Goal: Information Seeking & Learning: Check status

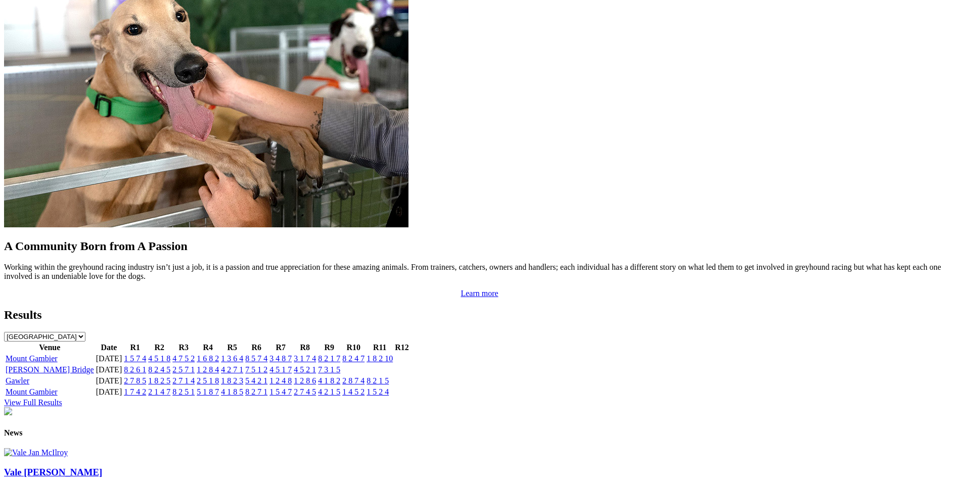
scroll to position [860, 0]
click at [146, 354] on link "1 5 7 4" at bounding box center [135, 358] width 22 height 9
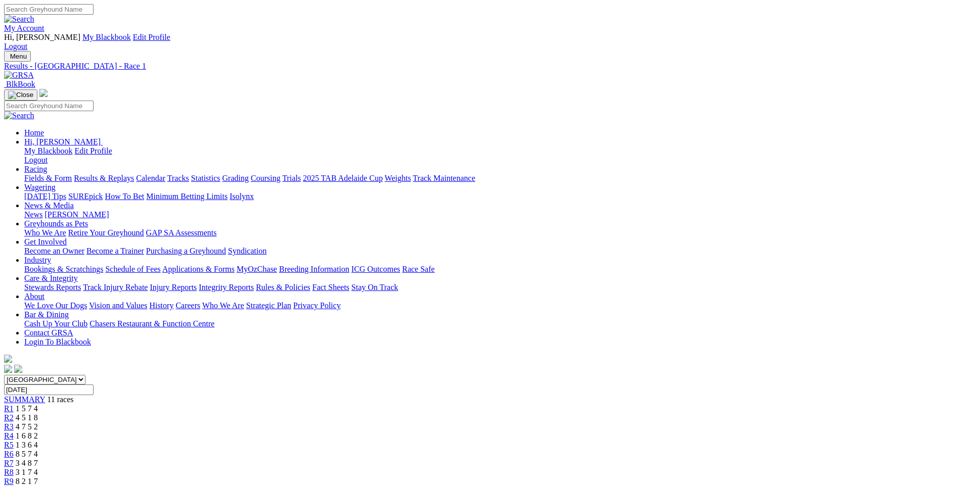
click at [14, 414] on span "R2" at bounding box center [9, 418] width 10 height 9
click at [14, 423] on span "R3" at bounding box center [9, 427] width 10 height 9
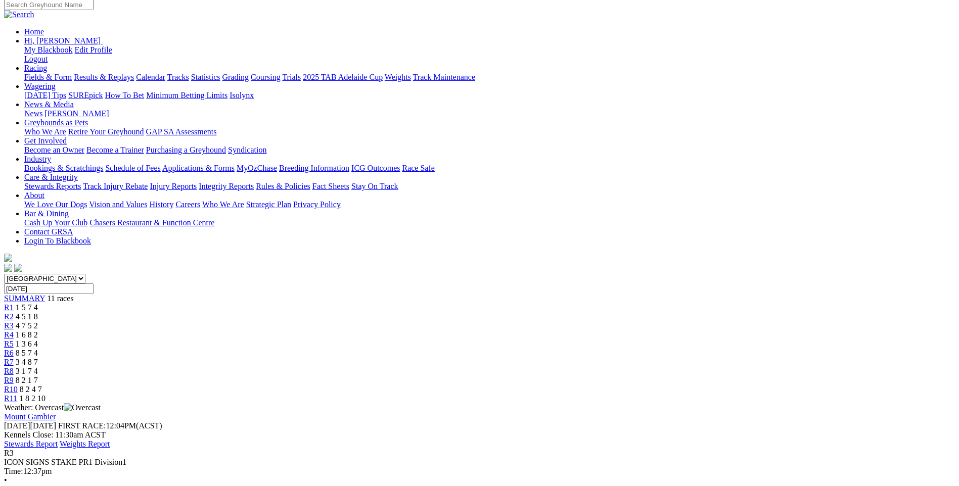
click at [14, 331] on span "R4" at bounding box center [9, 335] width 10 height 9
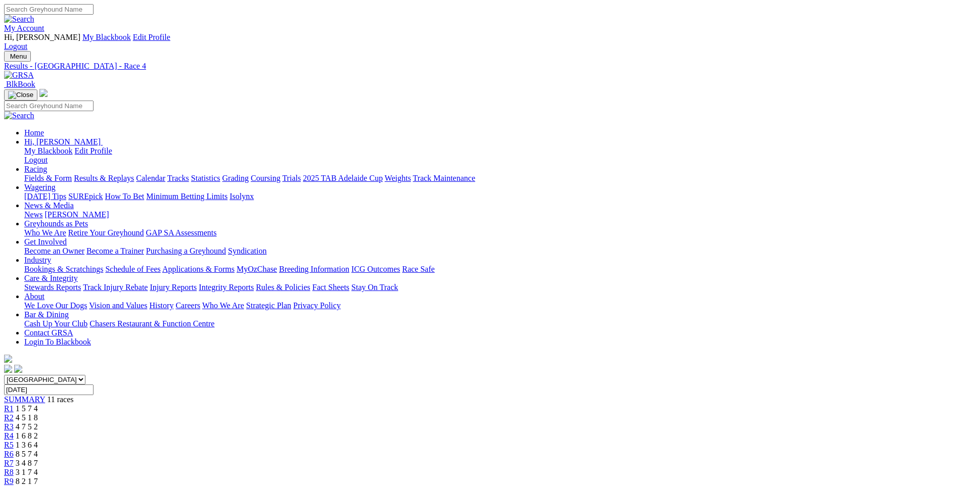
click at [14, 441] on span "R5" at bounding box center [9, 445] width 10 height 9
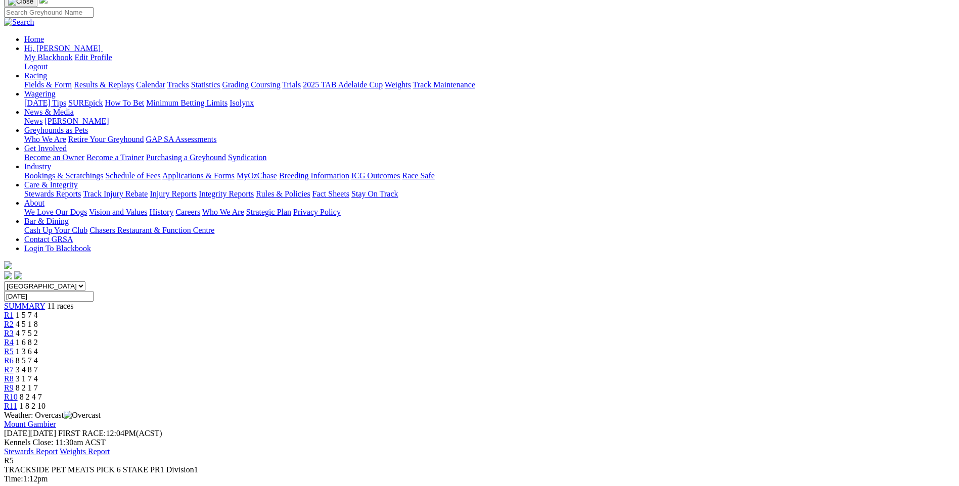
scroll to position [101, 0]
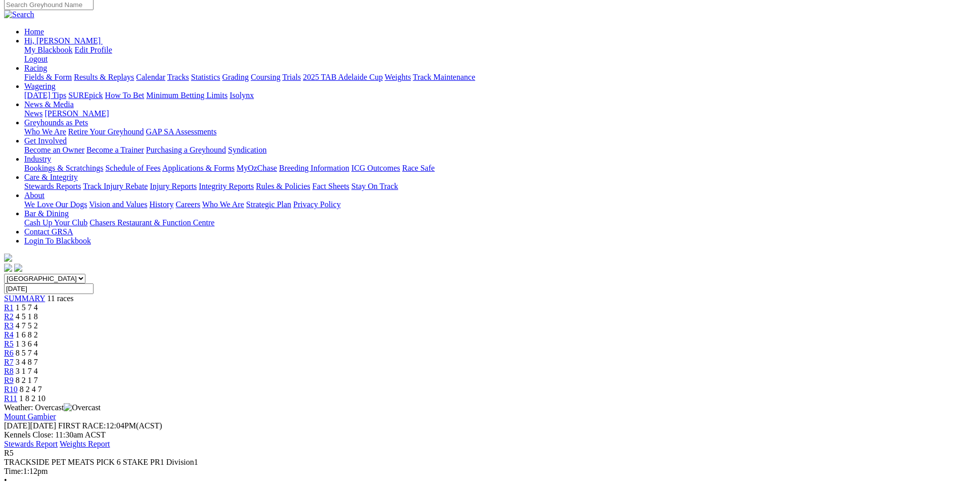
click at [14, 349] on span "R6" at bounding box center [9, 353] width 10 height 9
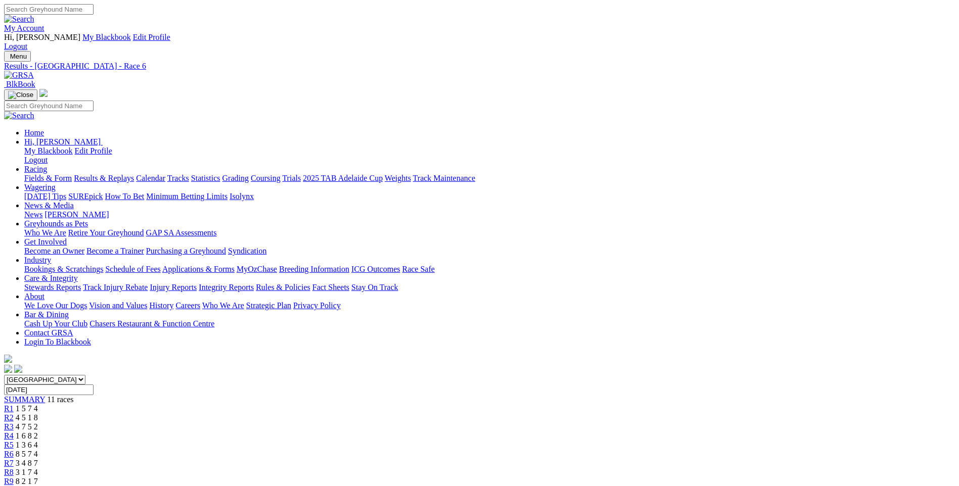
click at [14, 459] on span "R7" at bounding box center [9, 463] width 10 height 9
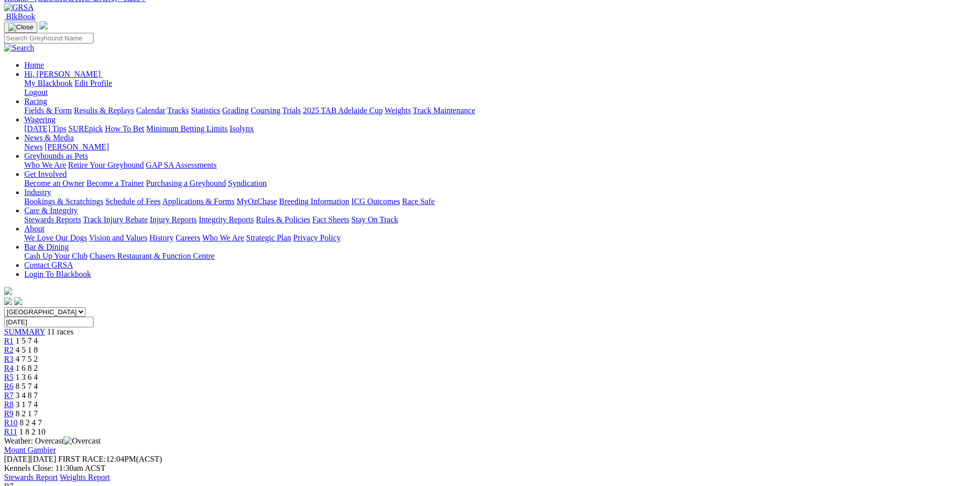
scroll to position [101, 0]
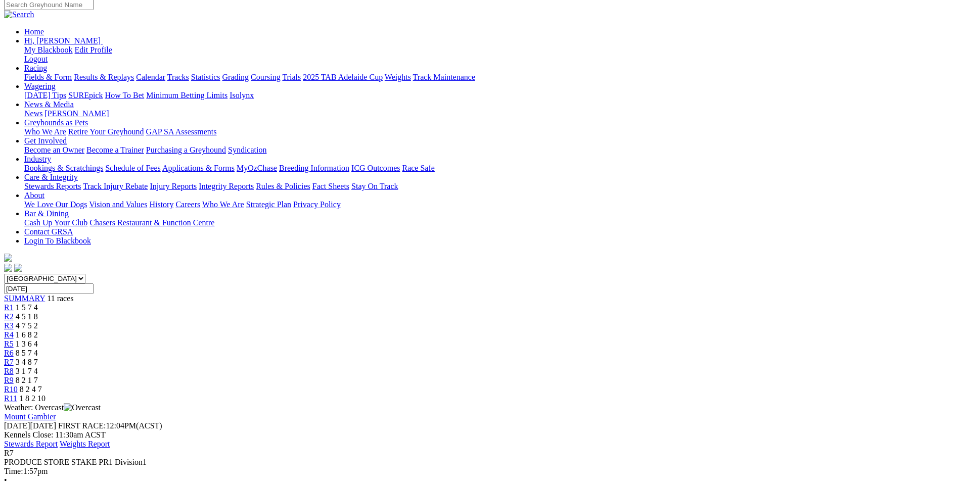
click at [14, 367] on span "R8" at bounding box center [9, 371] width 10 height 9
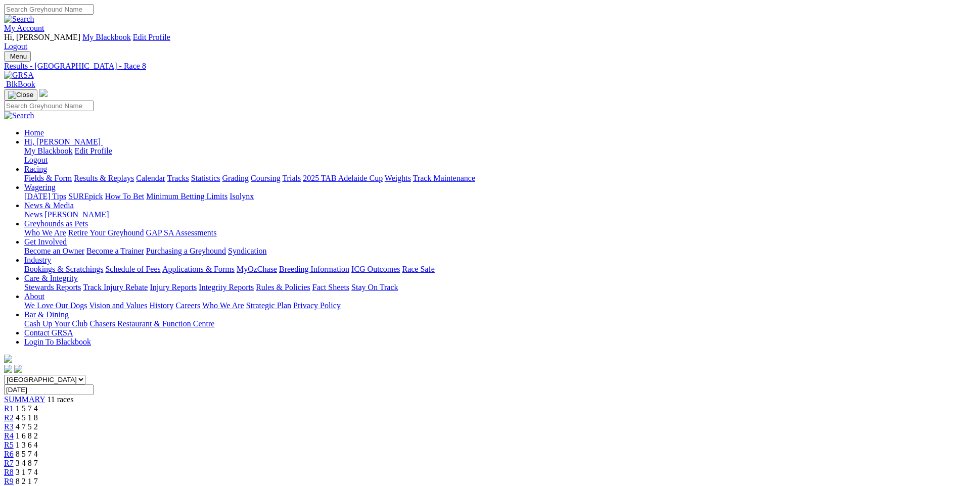
click at [14, 477] on span "R9" at bounding box center [9, 481] width 10 height 9
click at [18, 486] on span "R10" at bounding box center [11, 490] width 14 height 9
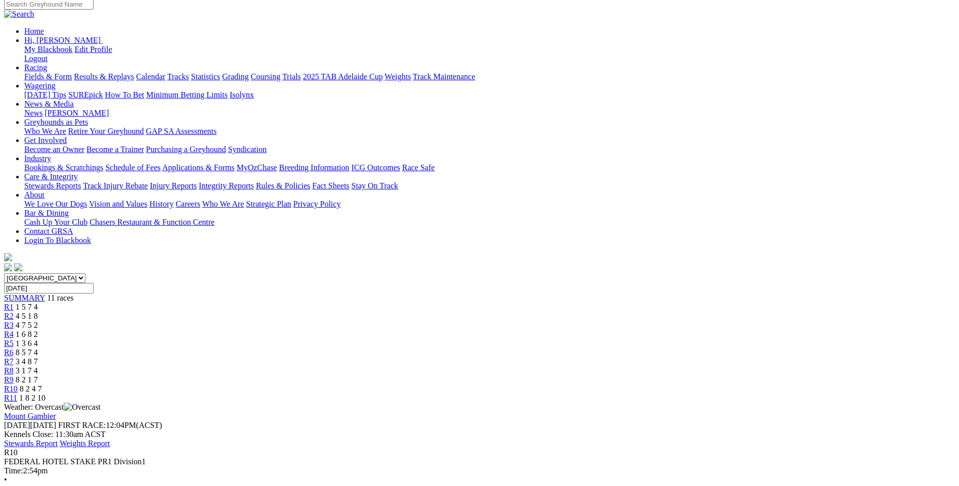
scroll to position [101, 0]
click at [768, 394] on div "R11 1 8 2 10" at bounding box center [479, 398] width 951 height 9
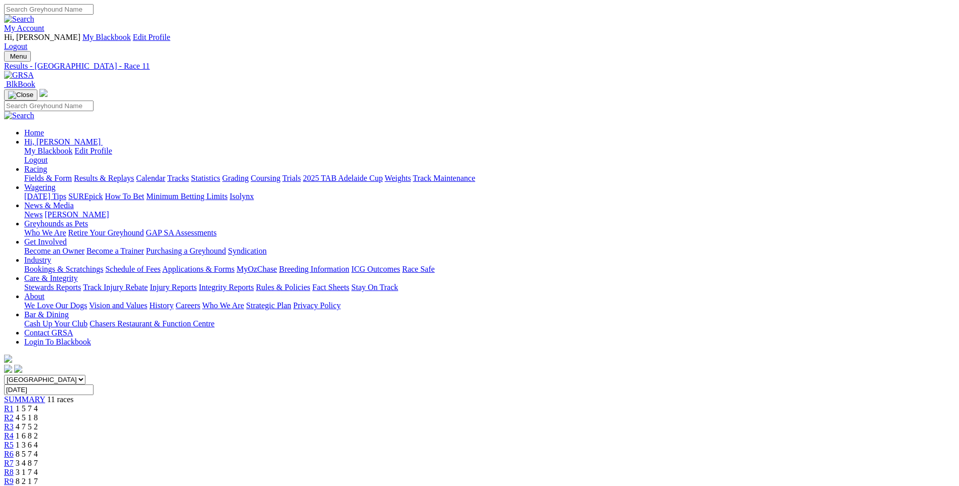
click at [14, 405] on span "R1" at bounding box center [9, 409] width 10 height 9
click at [134, 174] on link "Results & Replays" at bounding box center [104, 178] width 60 height 9
click at [85, 375] on select "South Australia New South Wales Northern Territory Queensland Tasmania Victoria…" at bounding box center [44, 380] width 81 height 10
click at [94, 385] on input "Select date" at bounding box center [49, 390] width 90 height 11
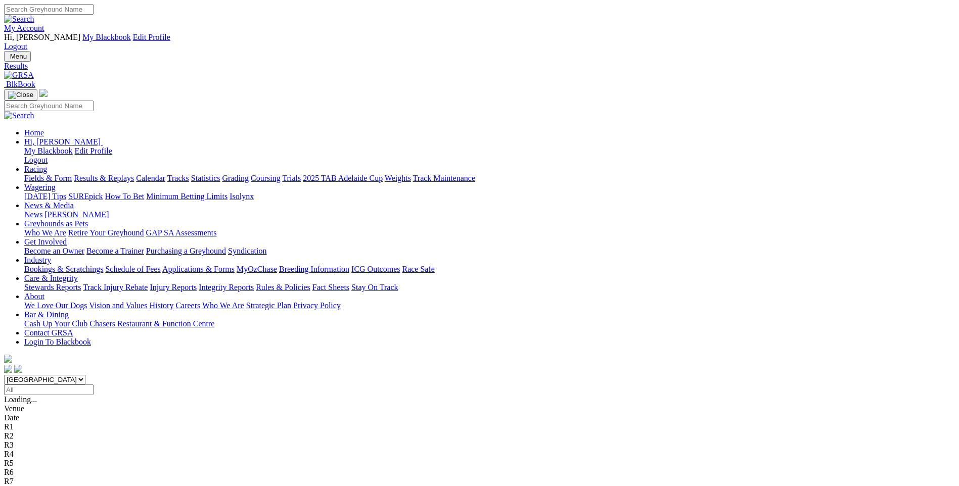
type input "[DATE]"
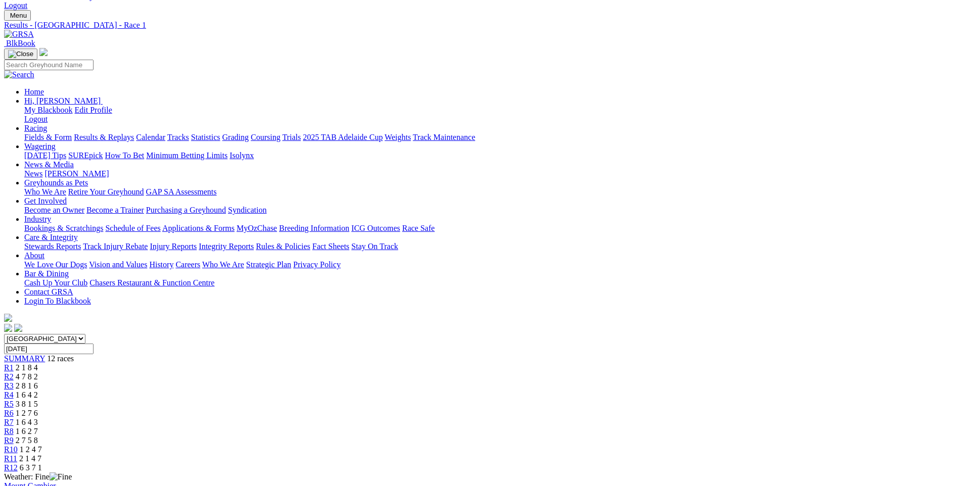
scroll to position [101, 0]
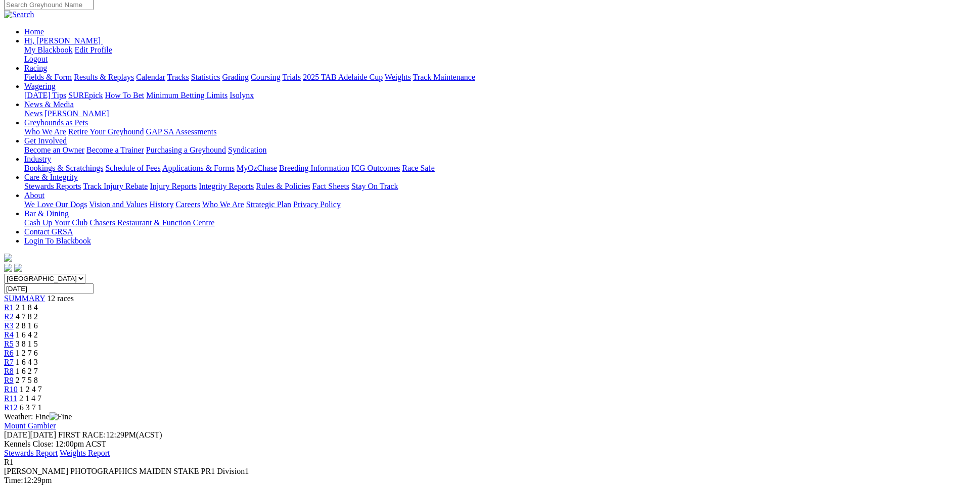
click at [14, 313] on span "R2" at bounding box center [9, 317] width 10 height 9
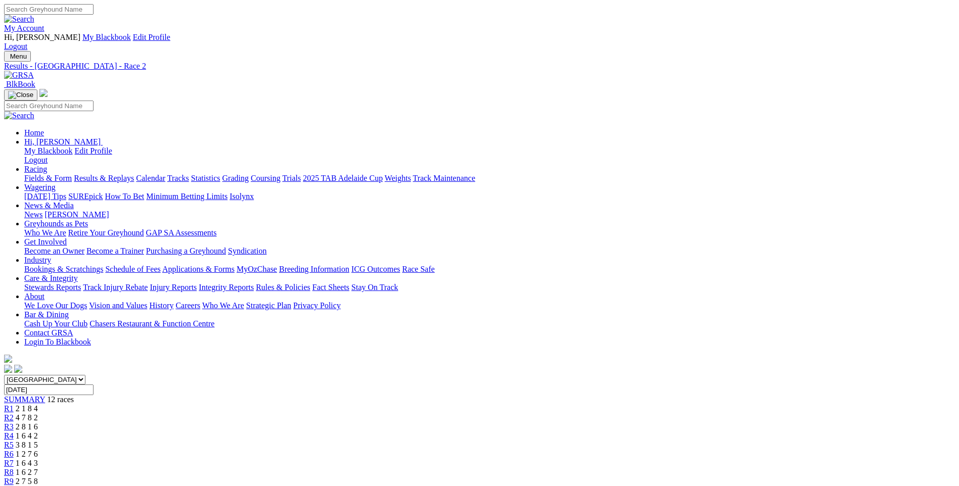
click at [14, 423] on span "R3" at bounding box center [9, 427] width 10 height 9
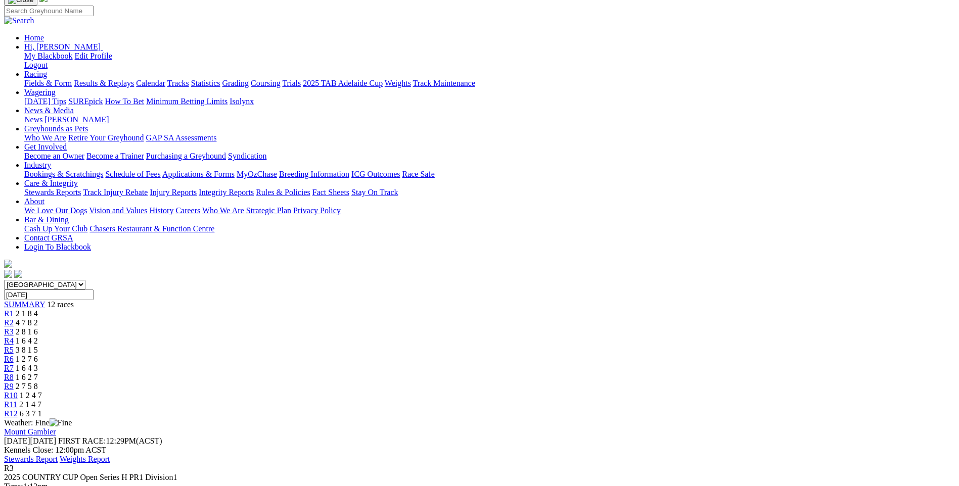
scroll to position [101, 0]
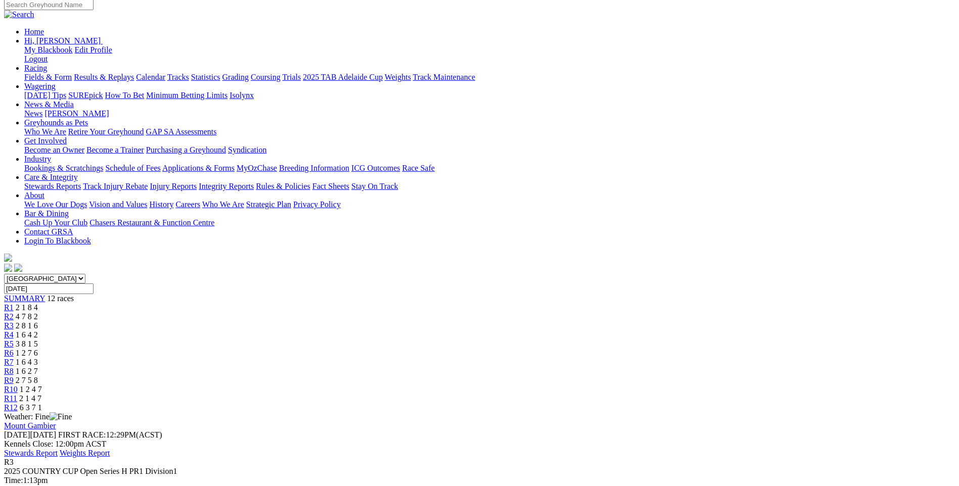
click at [14, 331] on span "R4" at bounding box center [9, 335] width 10 height 9
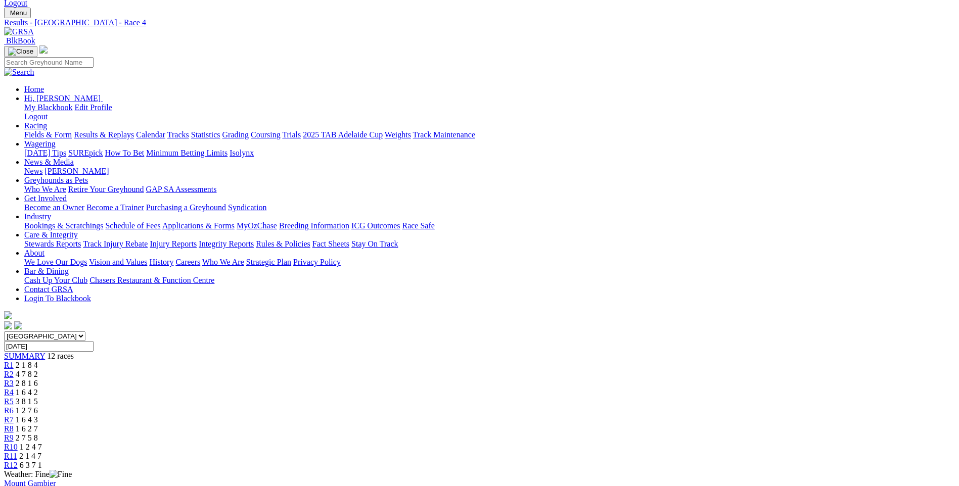
scroll to position [101, 0]
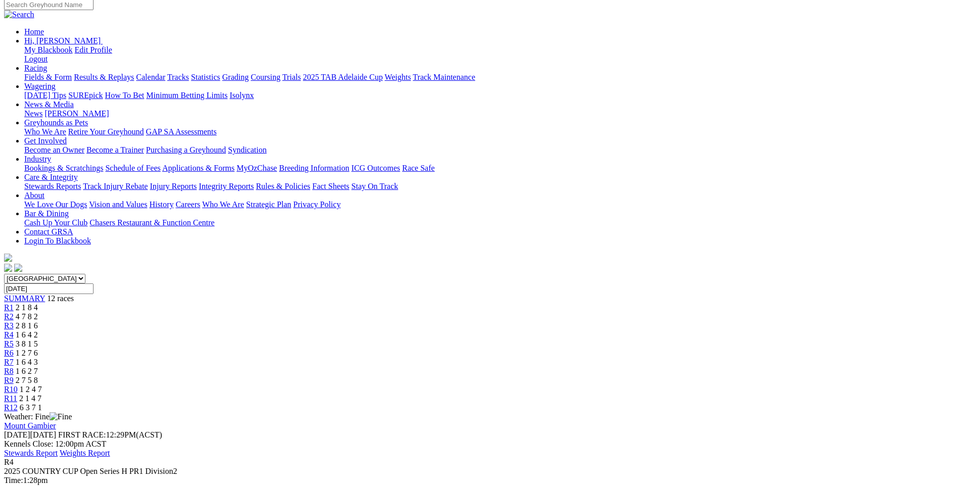
click at [14, 340] on span "R5" at bounding box center [9, 344] width 10 height 9
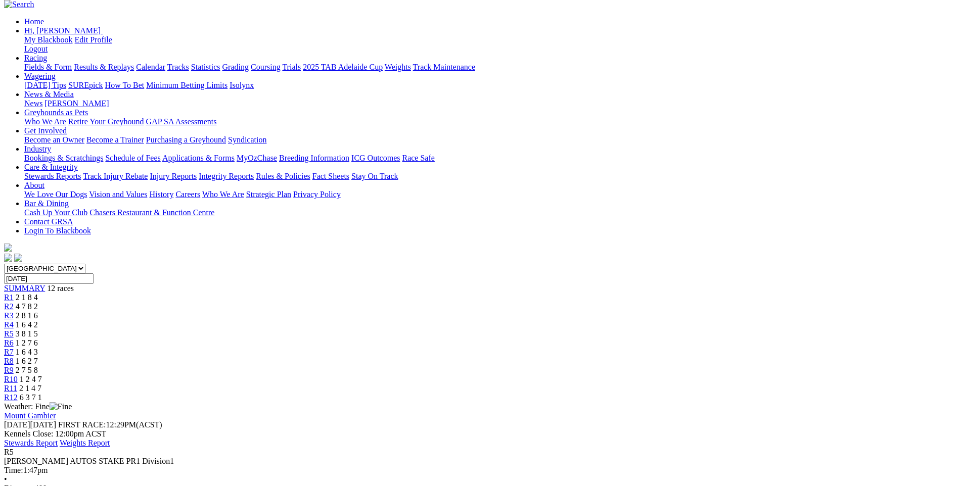
scroll to position [51, 0]
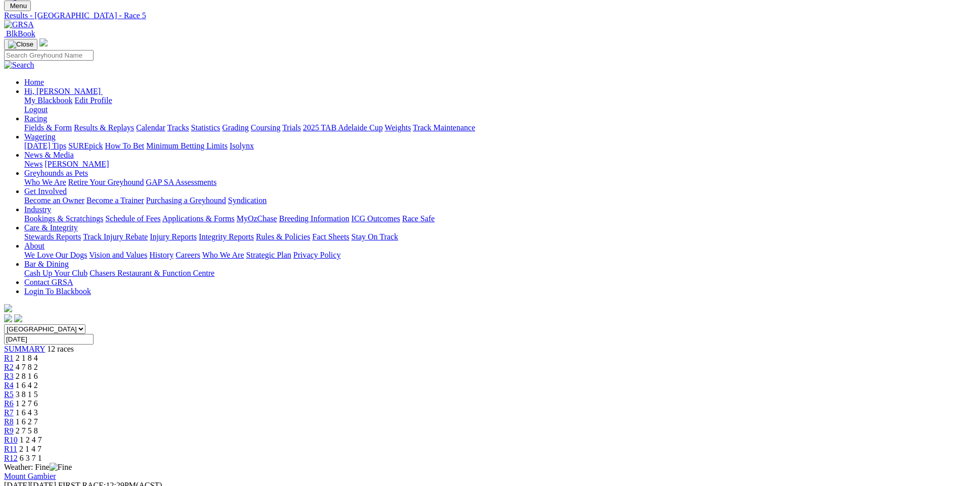
click at [14, 399] on span "R6" at bounding box center [9, 403] width 10 height 9
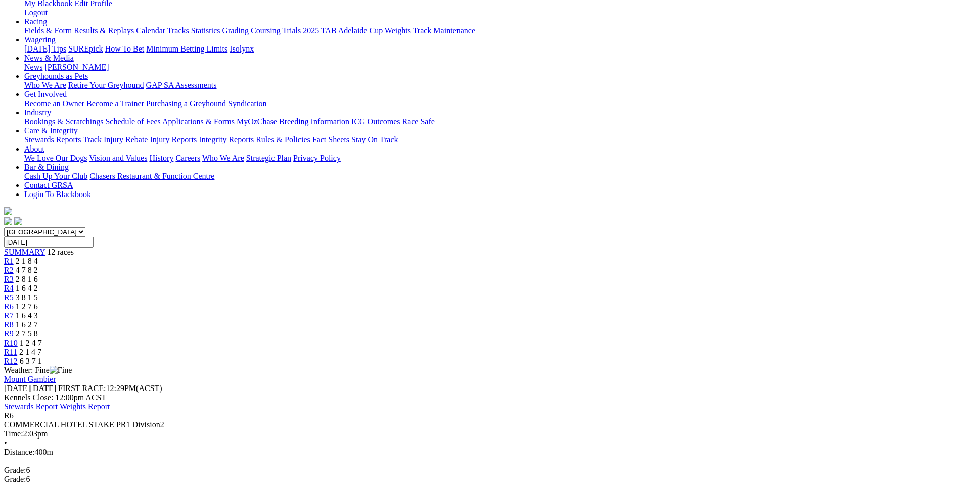
scroll to position [152, 0]
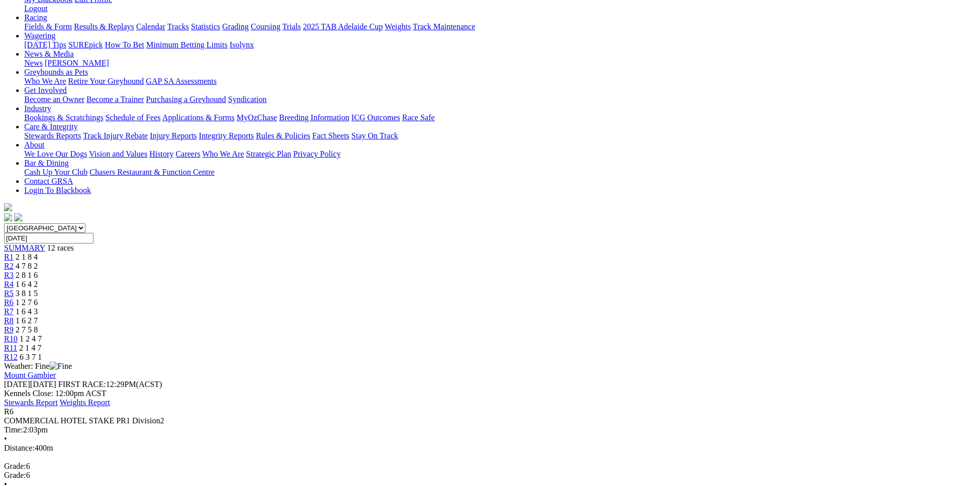
click at [535, 307] on div "R7 1 6 4 3" at bounding box center [479, 311] width 951 height 9
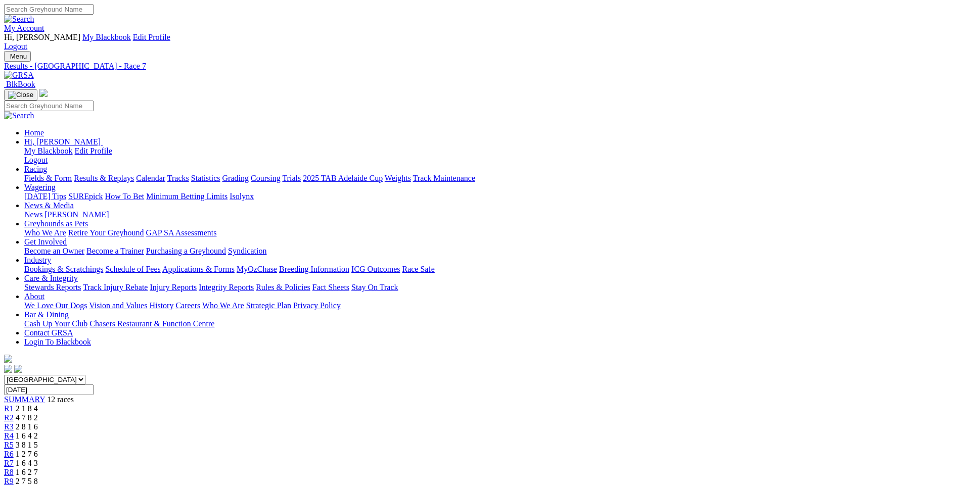
click at [14, 468] on span "R8" at bounding box center [9, 472] width 10 height 9
click at [249, 174] on link "Grading" at bounding box center [236, 178] width 26 height 9
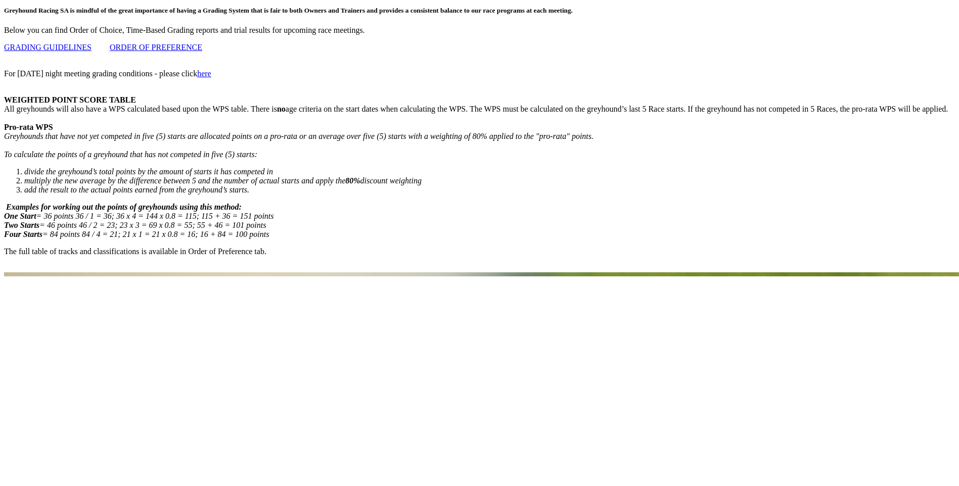
scroll to position [548, 0]
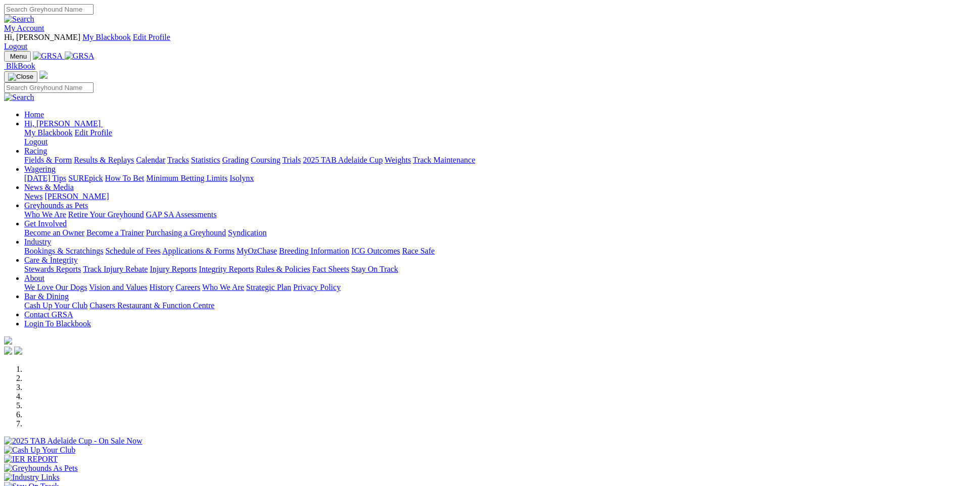
scroll to position [910, 0]
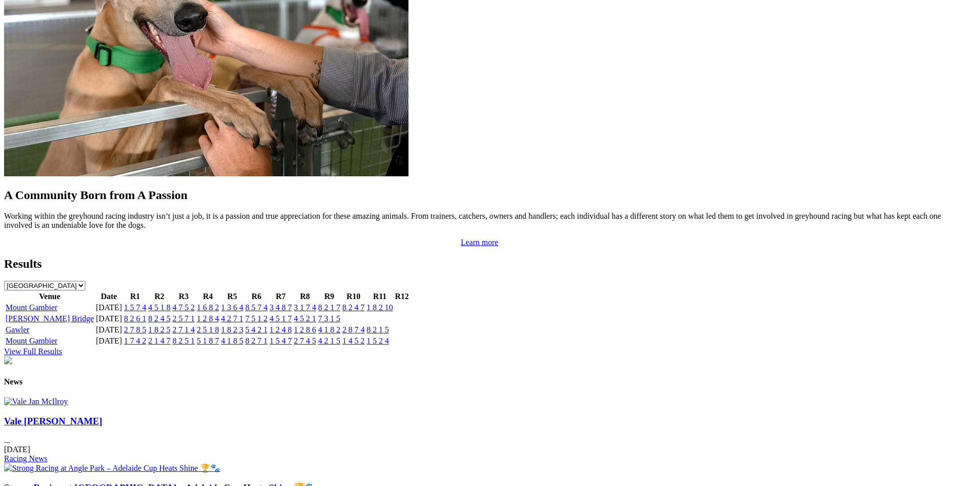
click at [146, 303] on link "1 5 7 4" at bounding box center [135, 307] width 22 height 9
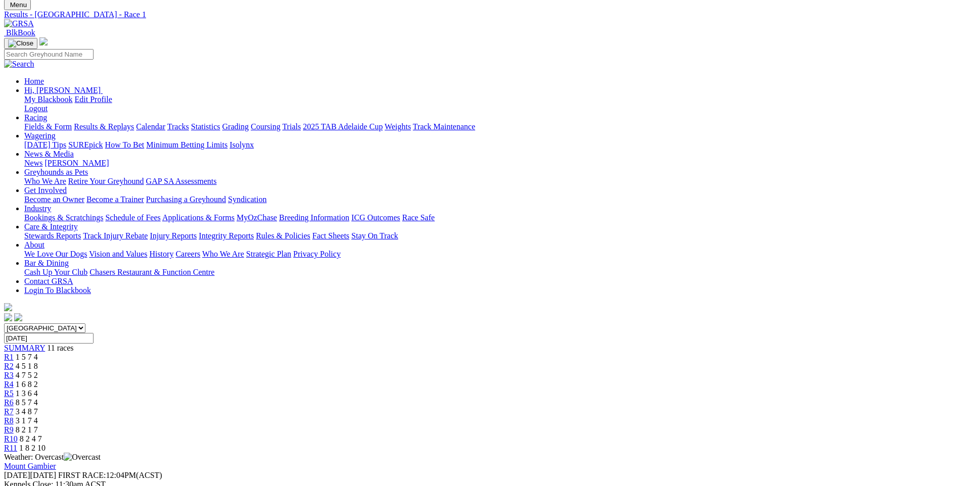
scroll to position [51, 0]
click at [14, 363] on span "R2" at bounding box center [9, 367] width 10 height 9
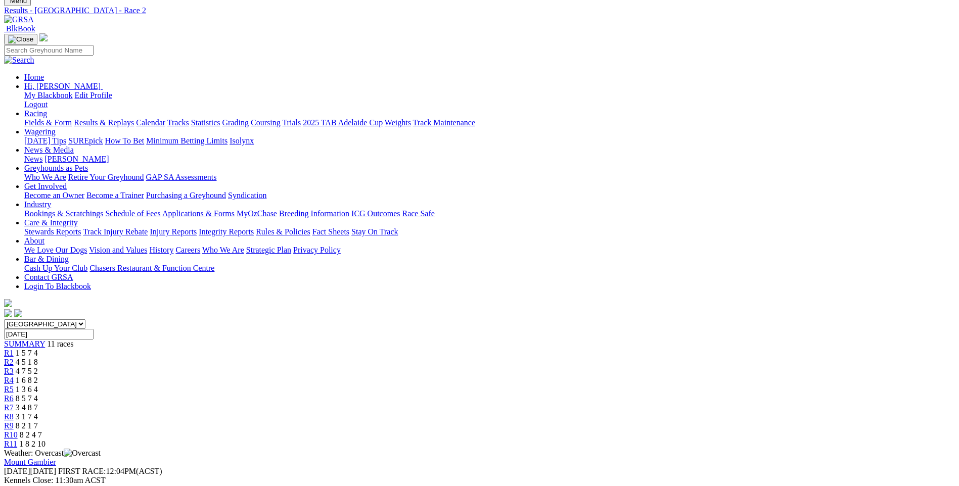
scroll to position [152, 0]
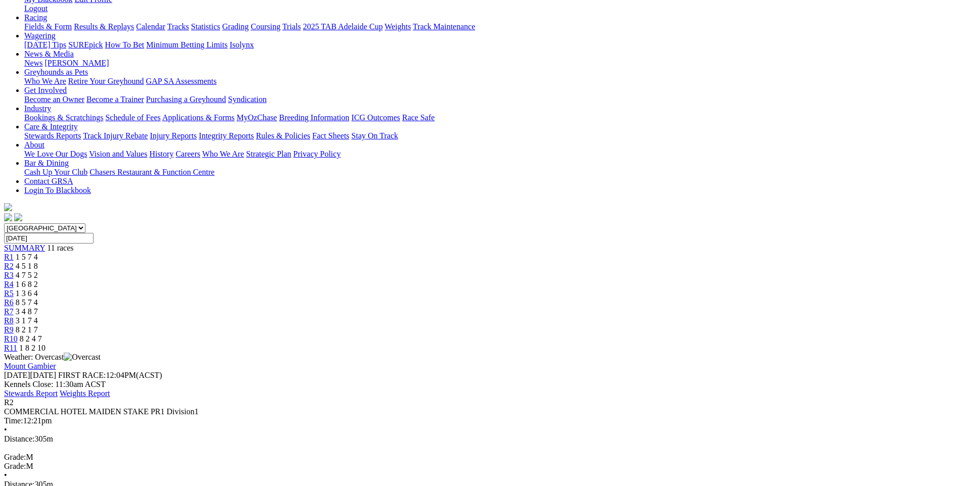
click at [359, 271] on div "R3 4 7 5 2" at bounding box center [479, 275] width 951 height 9
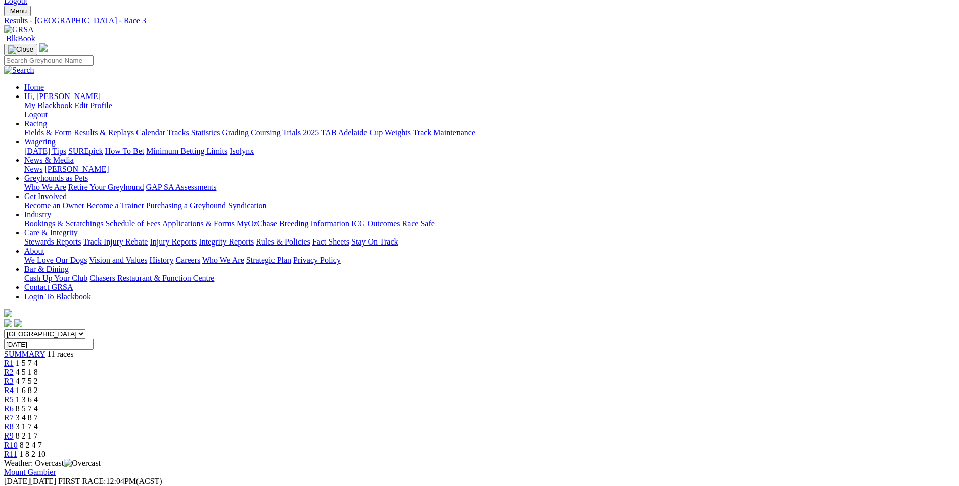
scroll to position [101, 0]
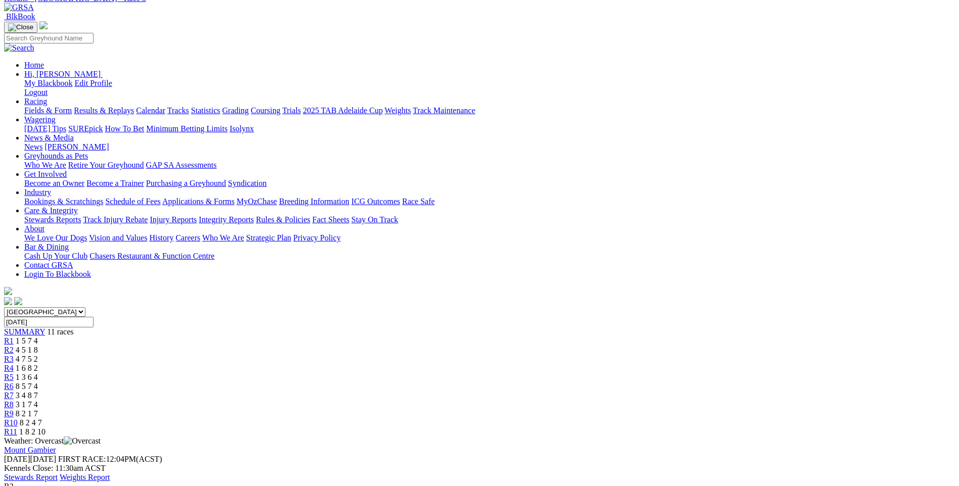
scroll to position [51, 0]
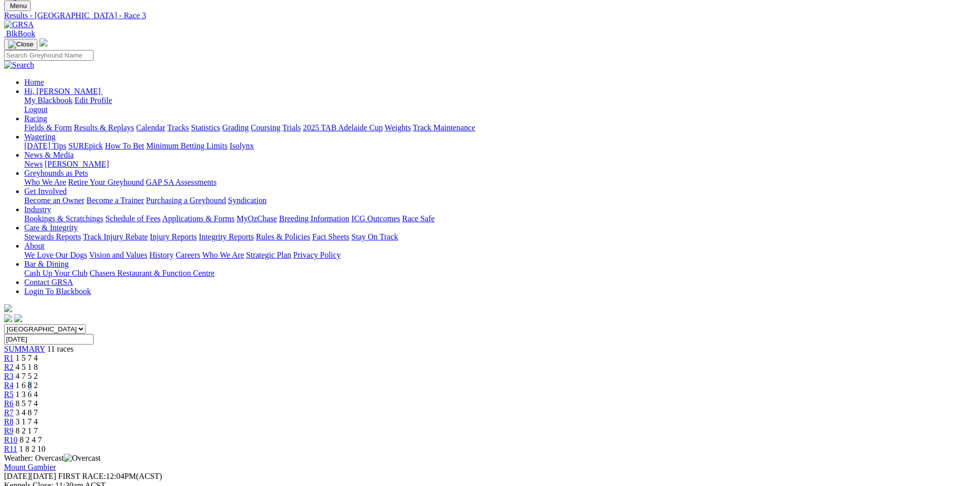
click at [414, 381] on div "R4 1 6 8 2" at bounding box center [479, 385] width 951 height 9
drag, startPoint x: 414, startPoint y: 108, endPoint x: 412, endPoint y: 102, distance: 6.7
click at [14, 381] on span "R4" at bounding box center [9, 385] width 10 height 9
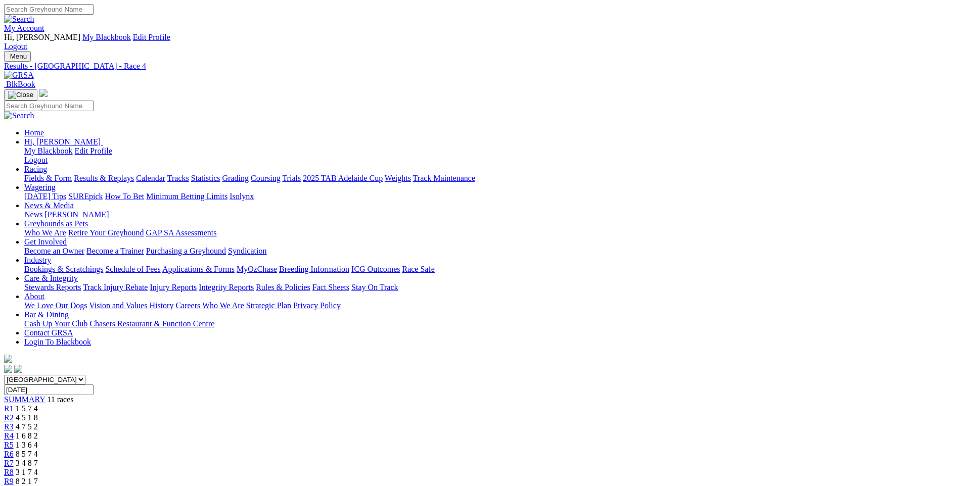
click at [14, 441] on span "R5" at bounding box center [9, 445] width 10 height 9
click at [14, 450] on span "R6" at bounding box center [9, 454] width 10 height 9
click at [14, 459] on link "R7" at bounding box center [9, 463] width 10 height 9
click at [14, 468] on span "R8" at bounding box center [9, 472] width 10 height 9
click at [14, 477] on span "R9" at bounding box center [9, 481] width 10 height 9
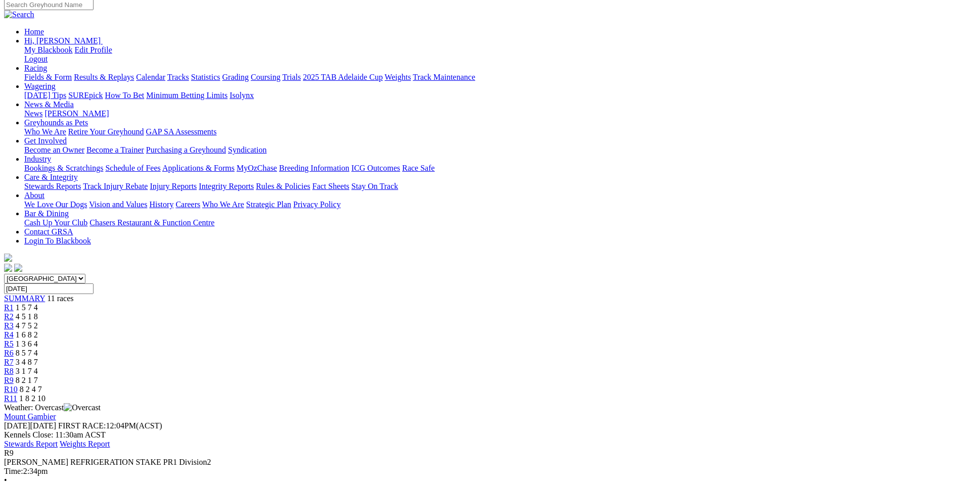
scroll to position [51, 0]
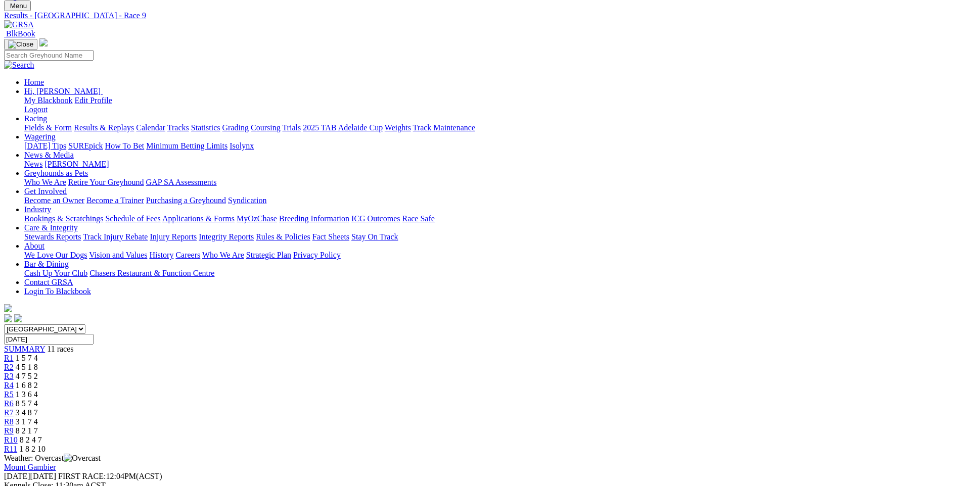
click at [18, 436] on span "R10" at bounding box center [11, 440] width 14 height 9
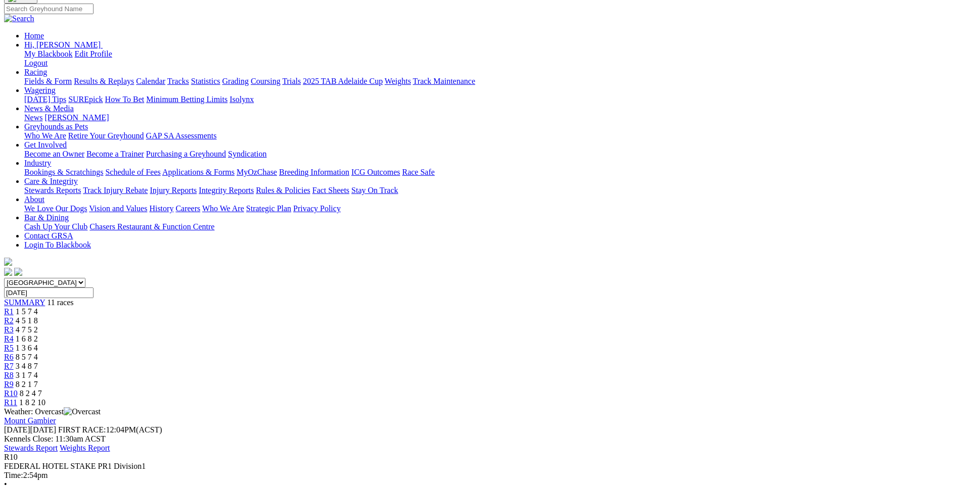
scroll to position [101, 0]
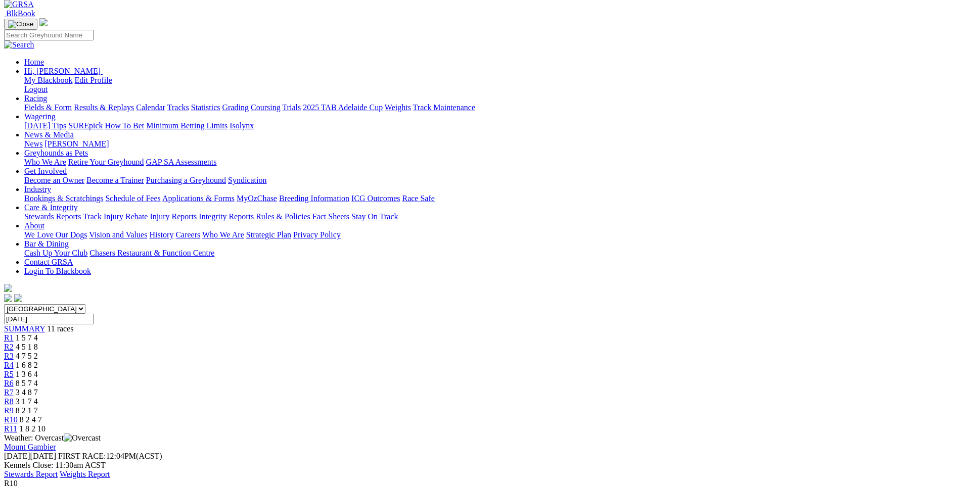
scroll to position [0, 0]
